Goal: Navigation & Orientation: Find specific page/section

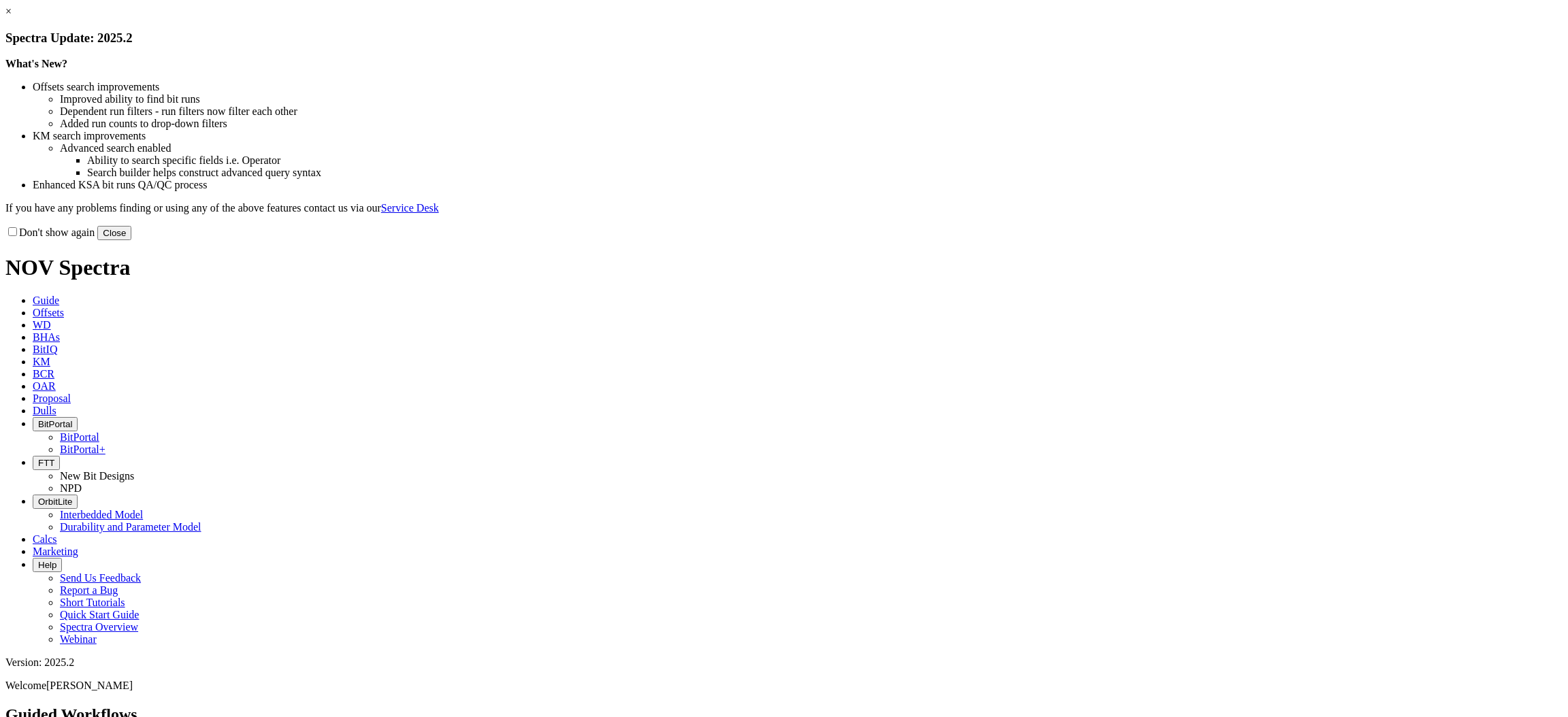
click at [131, 240] on button "Close" at bounding box center [114, 233] width 34 height 14
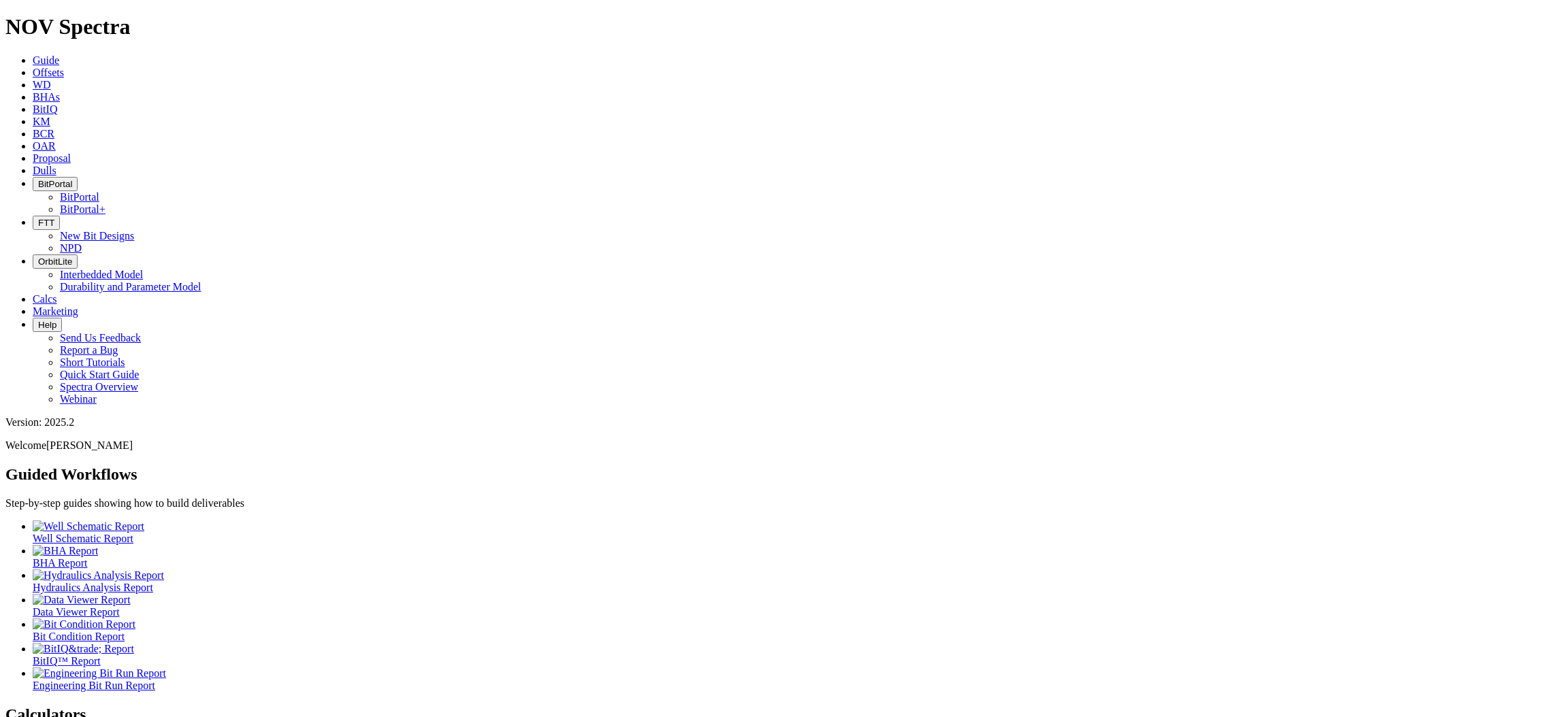
click at [38, 179] on icon "button" at bounding box center [38, 184] width 0 height 10
click at [106, 204] on link "BitPortal+" at bounding box center [83, 209] width 46 height 12
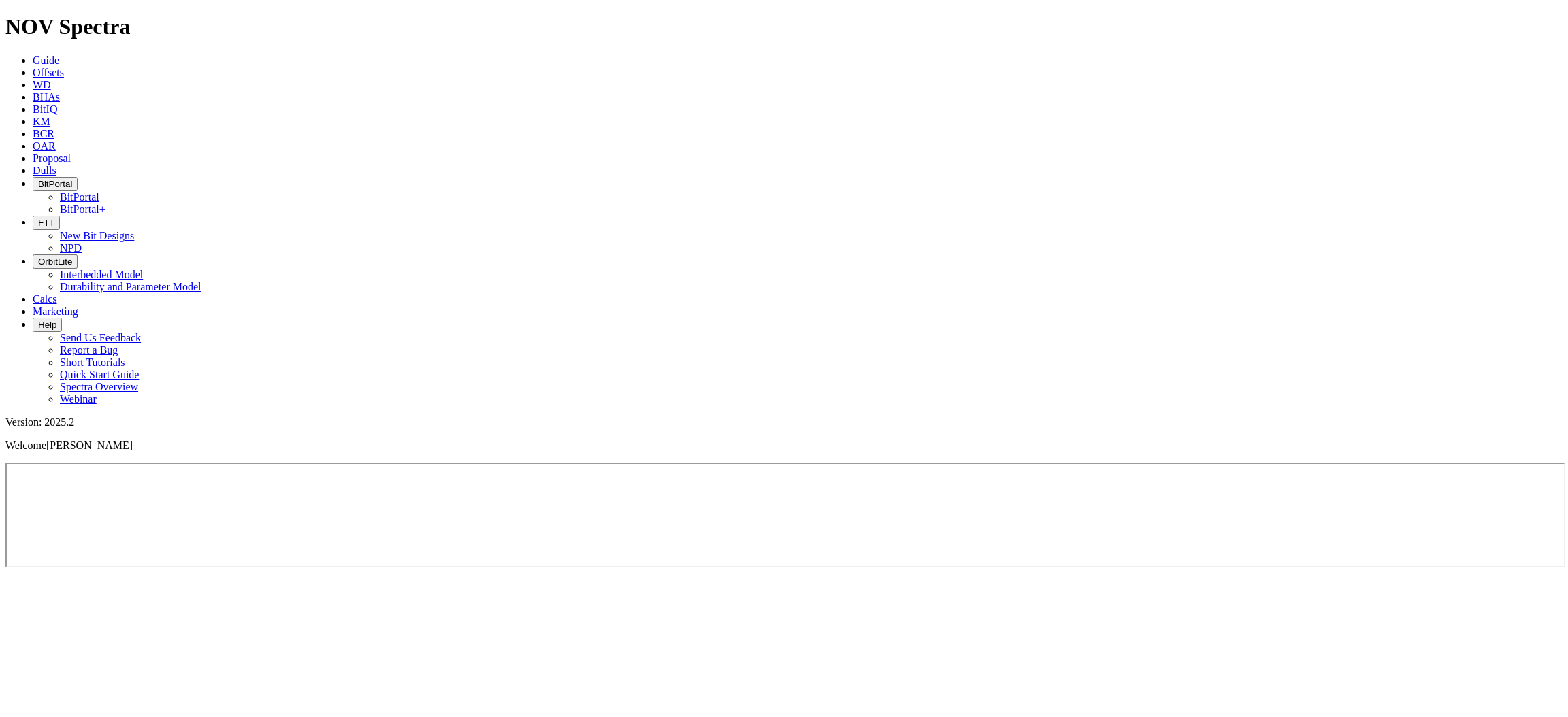
click at [77, 177] on button "BitPortal" at bounding box center [54, 184] width 45 height 14
click at [99, 191] on link "BitPortal" at bounding box center [80, 196] width 39 height 12
click at [72, 179] on span "BitPortal" at bounding box center [54, 184] width 34 height 10
click at [106, 204] on link "BitPortal+" at bounding box center [83, 209] width 46 height 12
